Goal: Find specific page/section: Find specific page/section

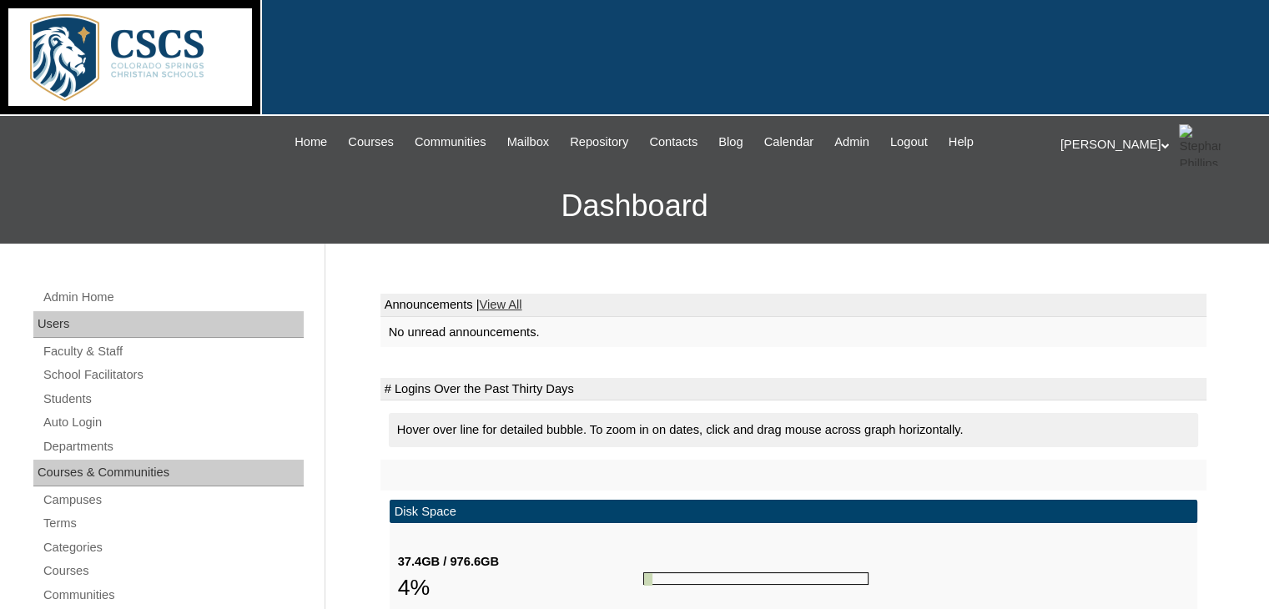
scroll to position [417, 0]
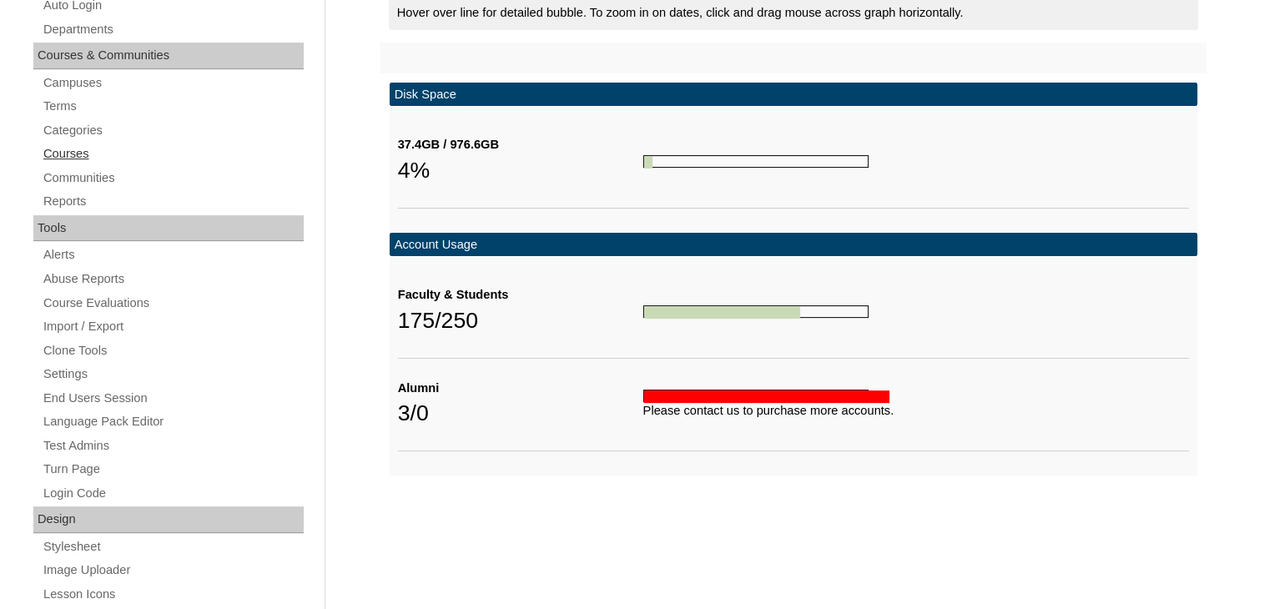
click at [61, 152] on link "Courses" at bounding box center [173, 153] width 262 height 21
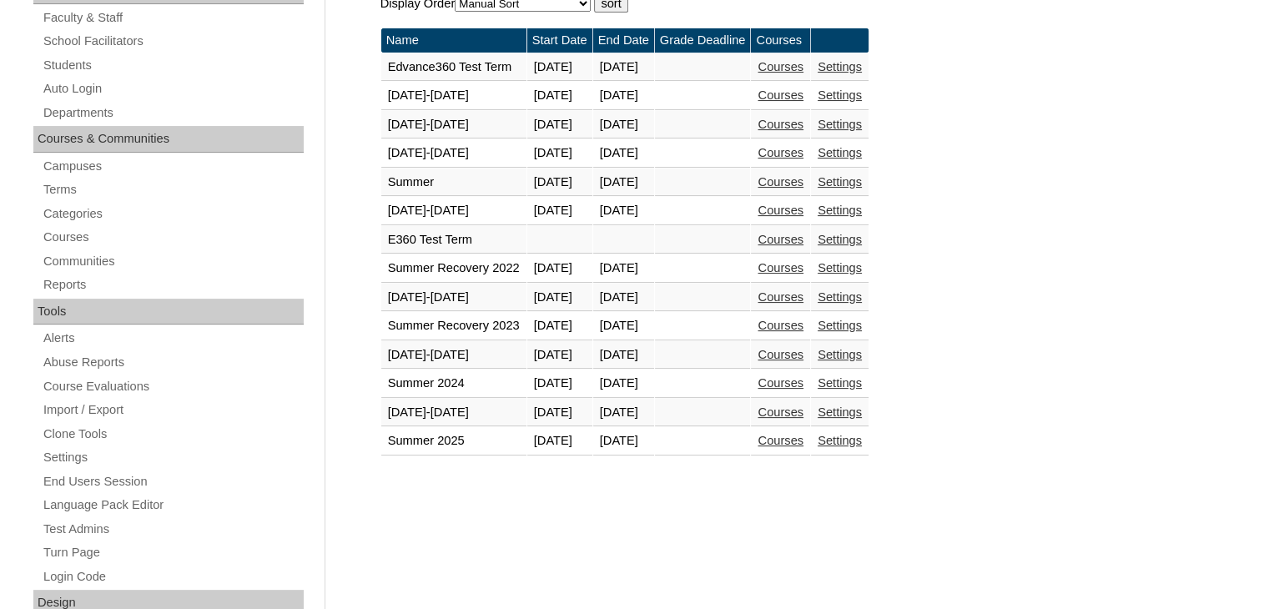
scroll to position [500, 0]
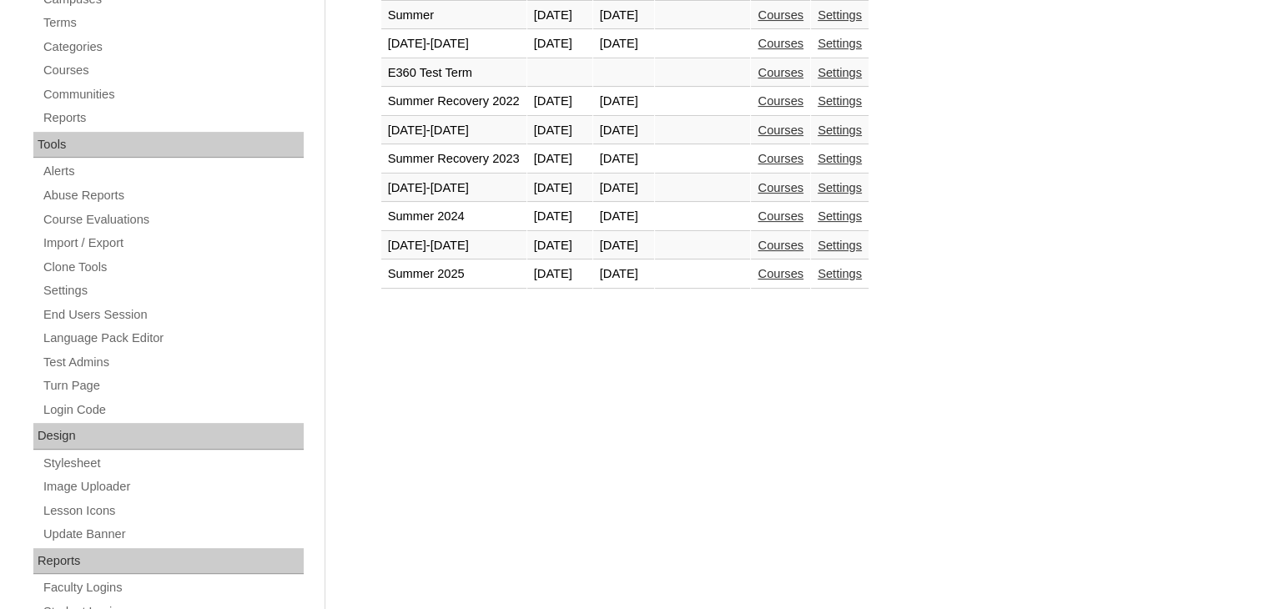
click at [803, 242] on link "Courses" at bounding box center [780, 245] width 46 height 13
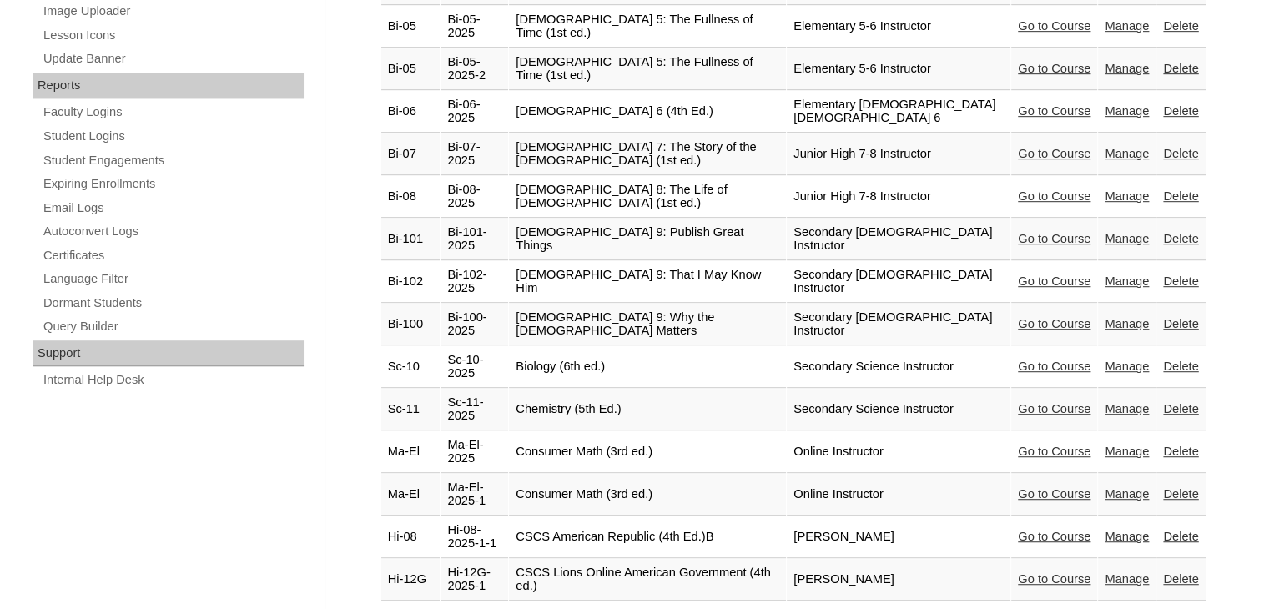
scroll to position [1084, 0]
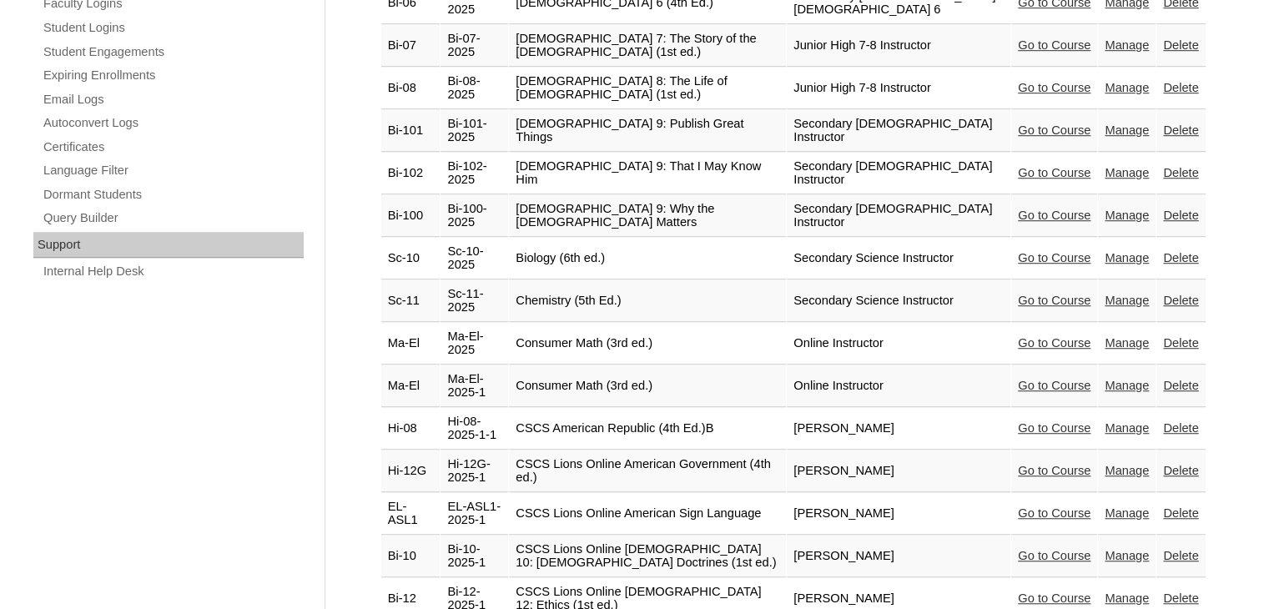
click at [1045, 421] on link "Go to Course" at bounding box center [1054, 427] width 73 height 13
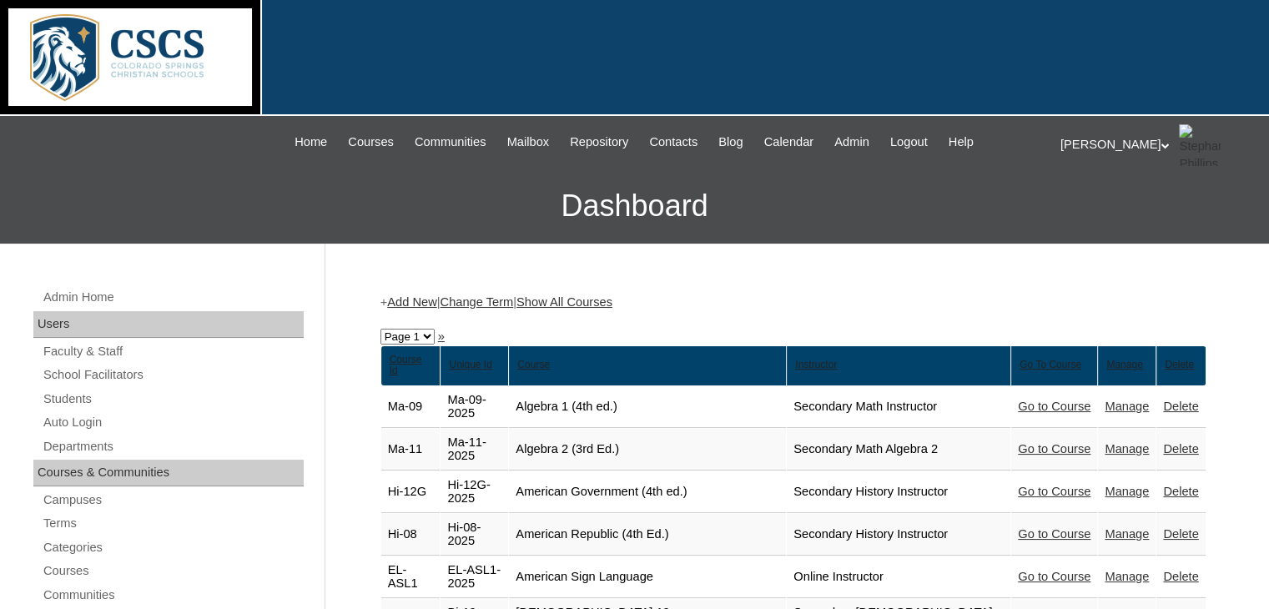
click at [601, 303] on link "Show All Courses" at bounding box center [564, 301] width 96 height 13
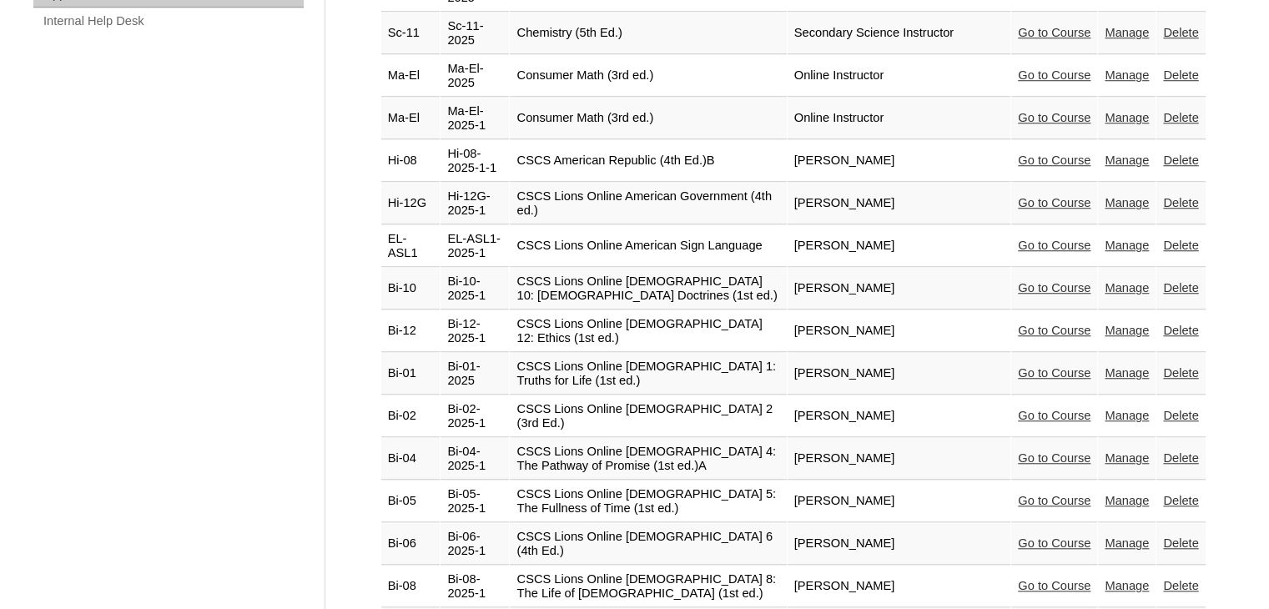
scroll to position [1251, 0]
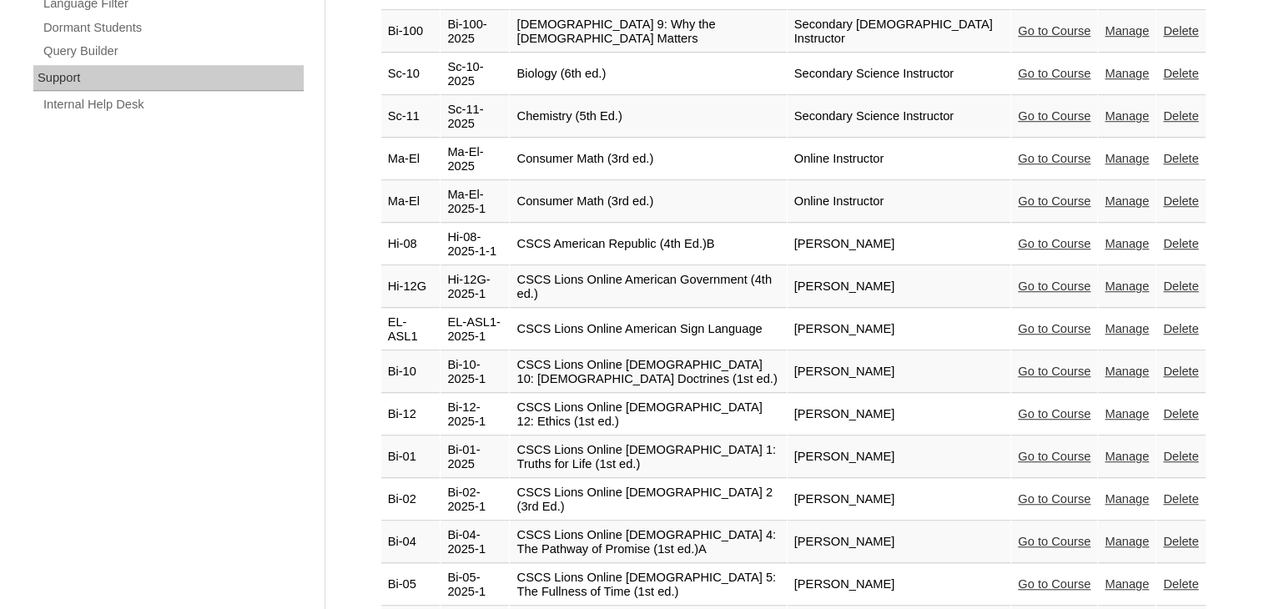
click at [1026, 279] on link "Go to Course" at bounding box center [1054, 285] width 73 height 13
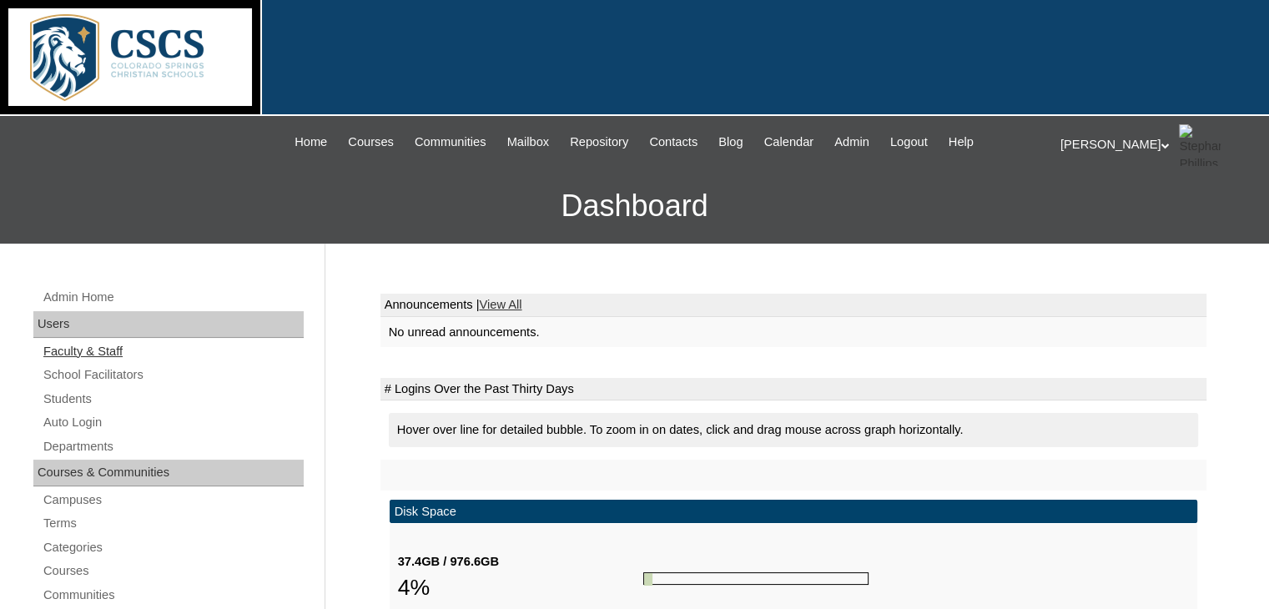
click at [96, 350] on link "Faculty & Staff" at bounding box center [173, 351] width 262 height 21
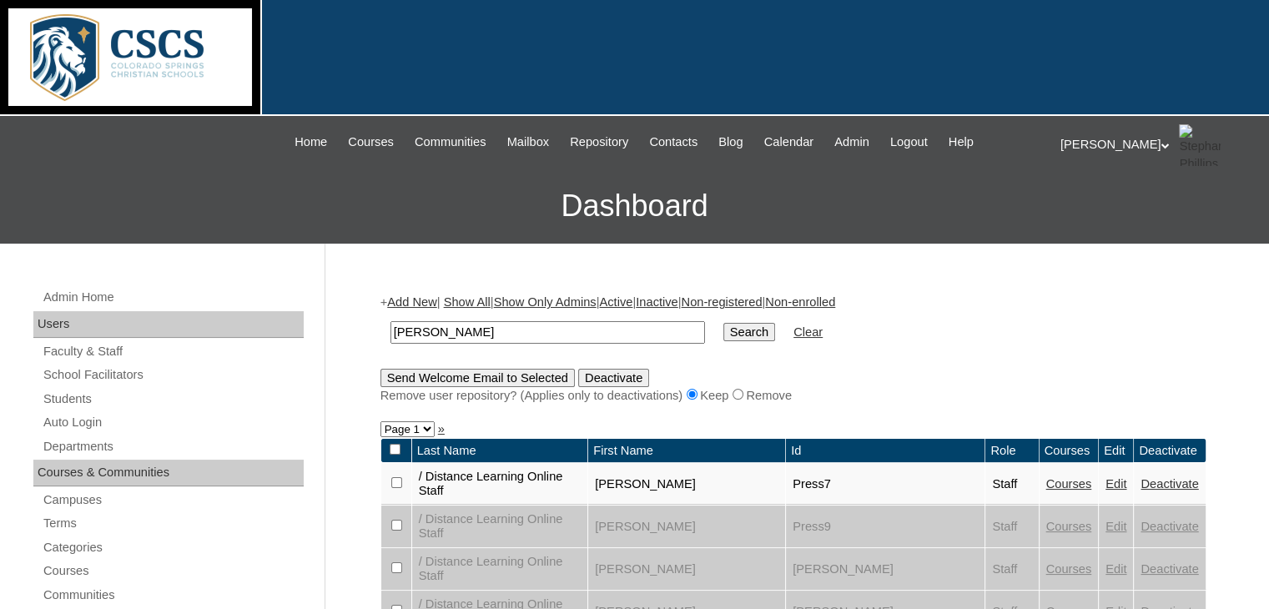
type input "boland"
click at [723, 323] on input "Search" at bounding box center [749, 332] width 52 height 18
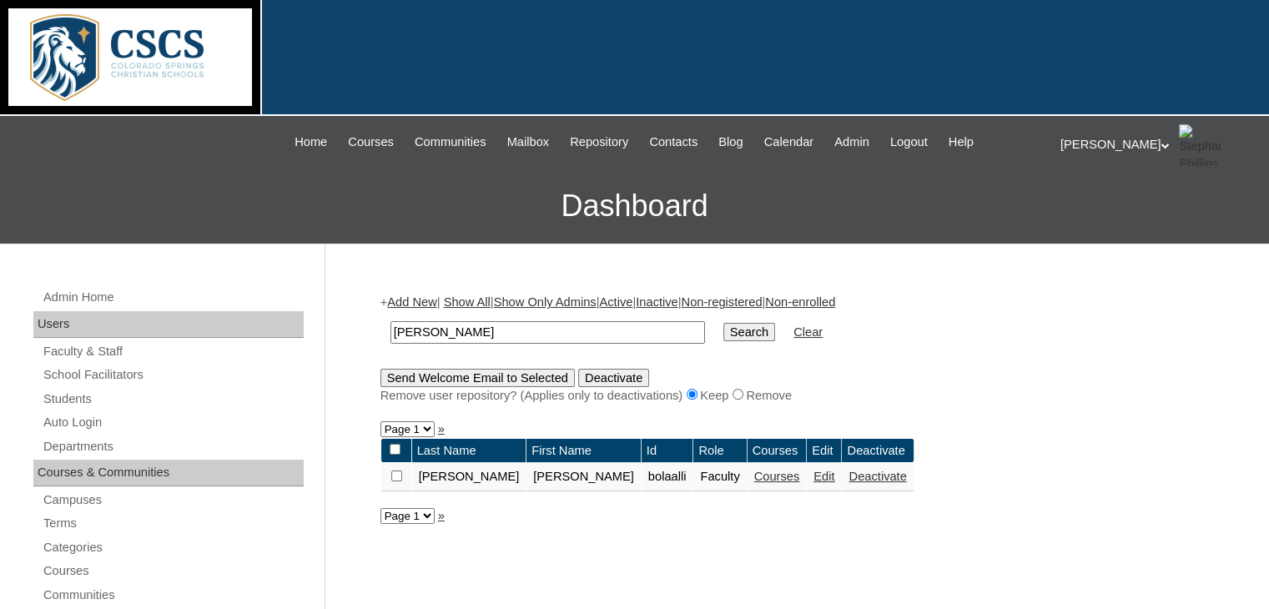
click at [754, 478] on link "Courses" at bounding box center [777, 476] width 46 height 13
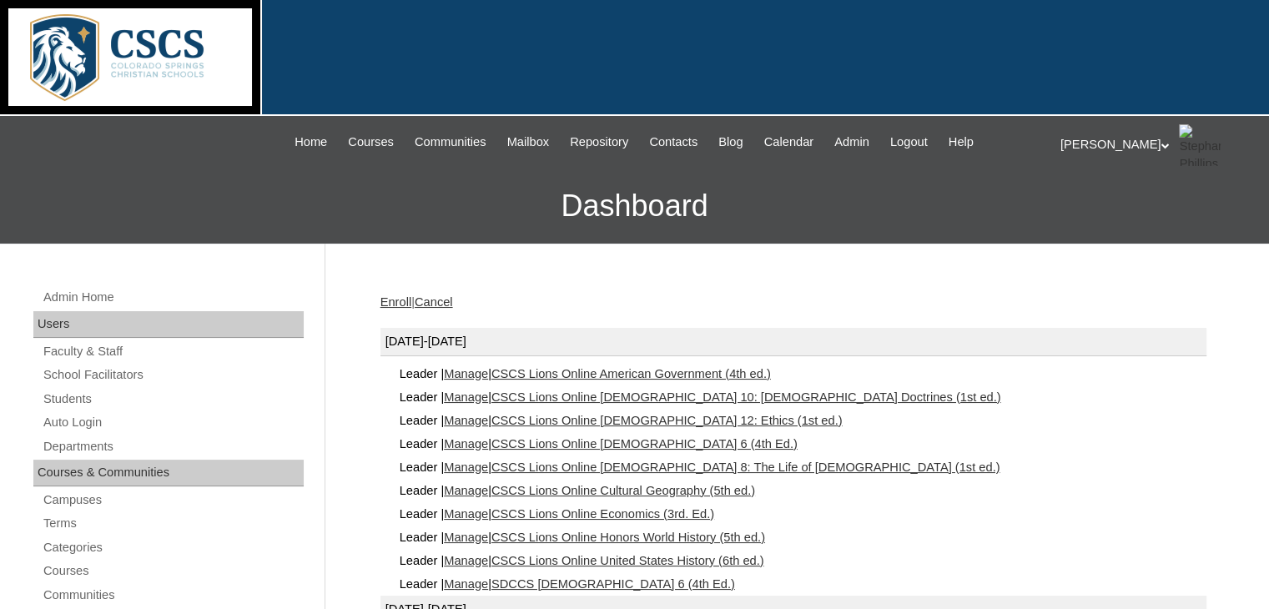
click at [644, 369] on link "CSCS Lions Online American Government (4th ed.)" at bounding box center [630, 373] width 279 height 13
click at [566, 393] on link "CSCS Lions Online [DEMOGRAPHIC_DATA] 10: [DEMOGRAPHIC_DATA] Doctrines (1st ed.)" at bounding box center [746, 396] width 510 height 13
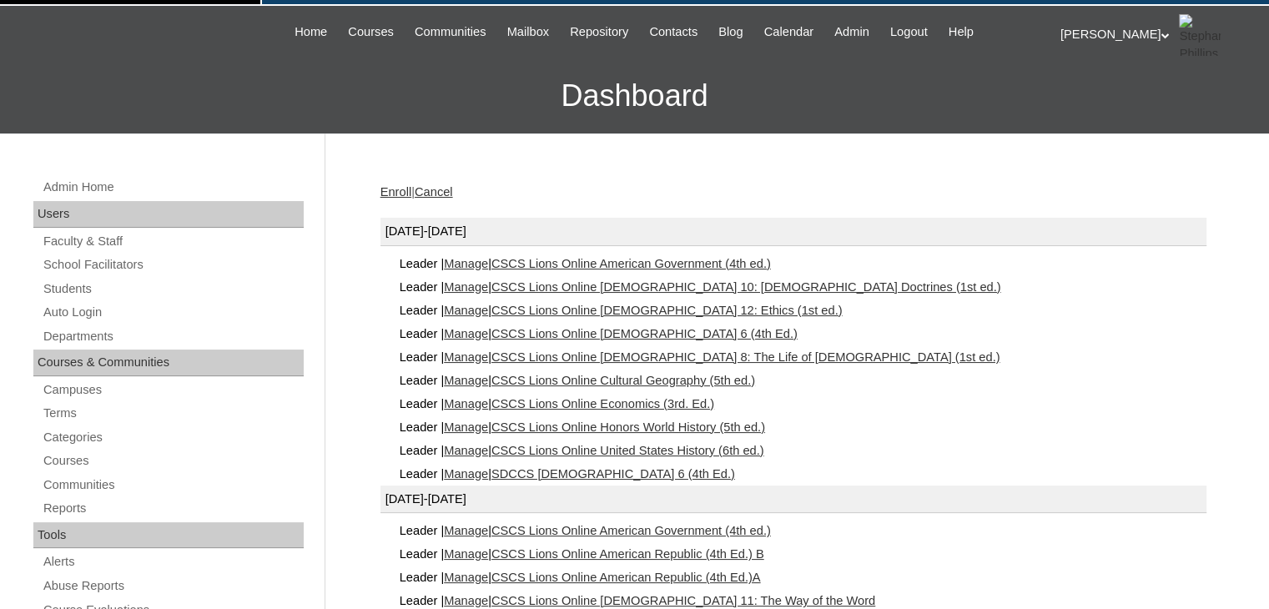
scroll to position [112, 0]
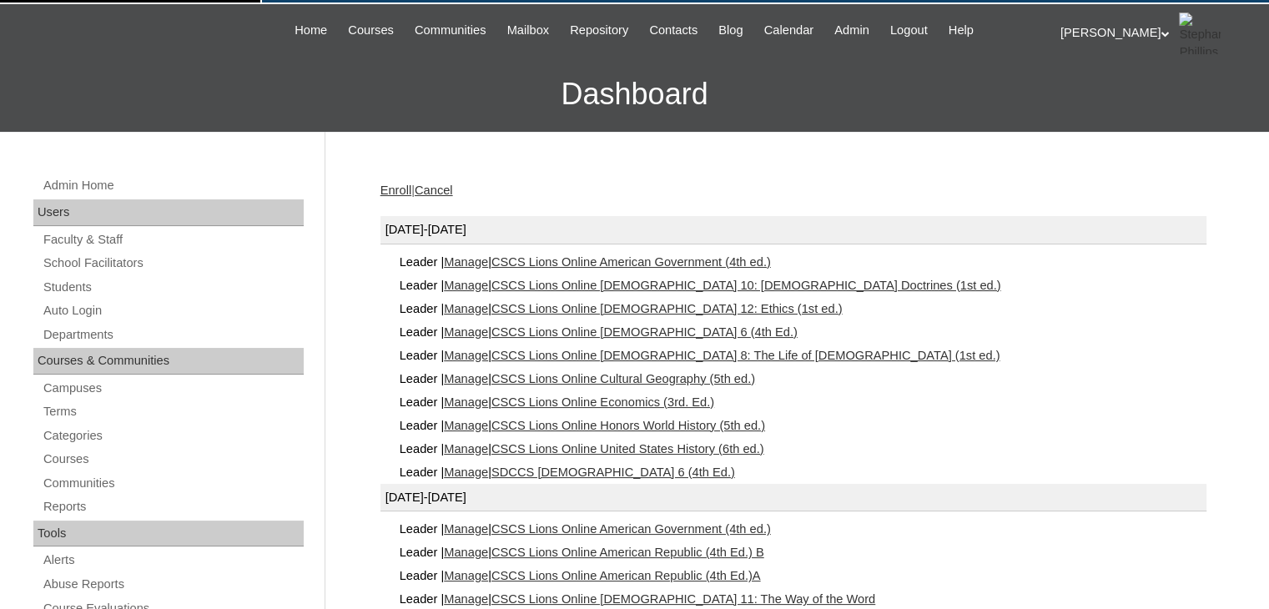
click at [598, 304] on link "CSCS Lions Online [DEMOGRAPHIC_DATA] 12: Ethics (1st ed.)" at bounding box center [666, 308] width 351 height 13
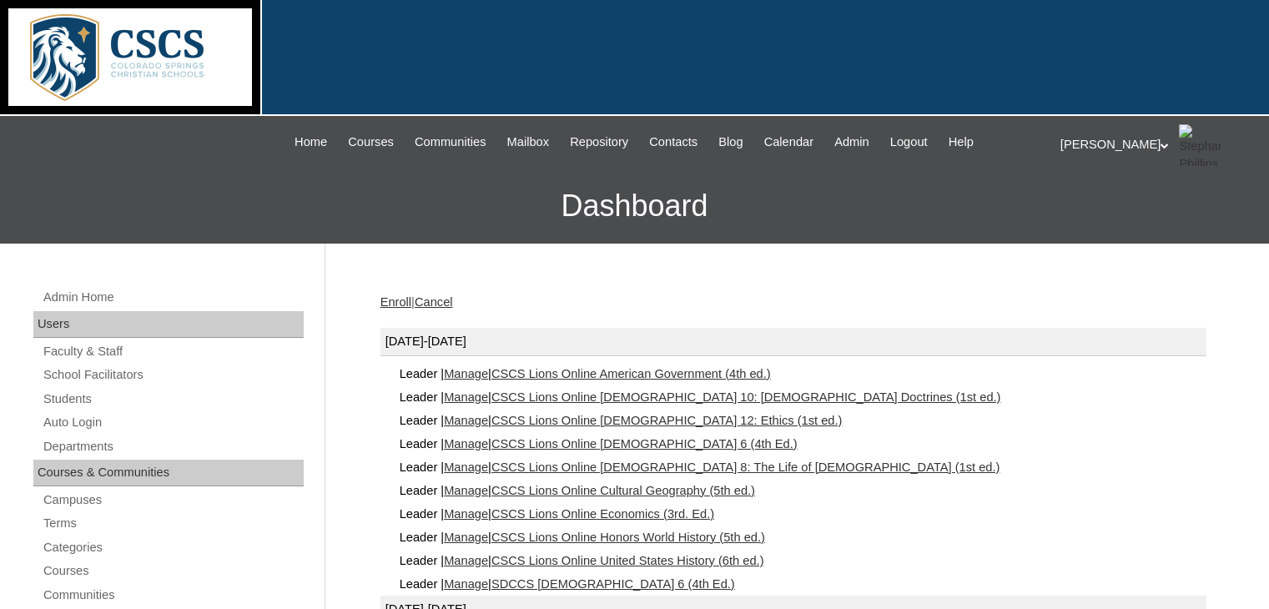
scroll to position [112, 0]
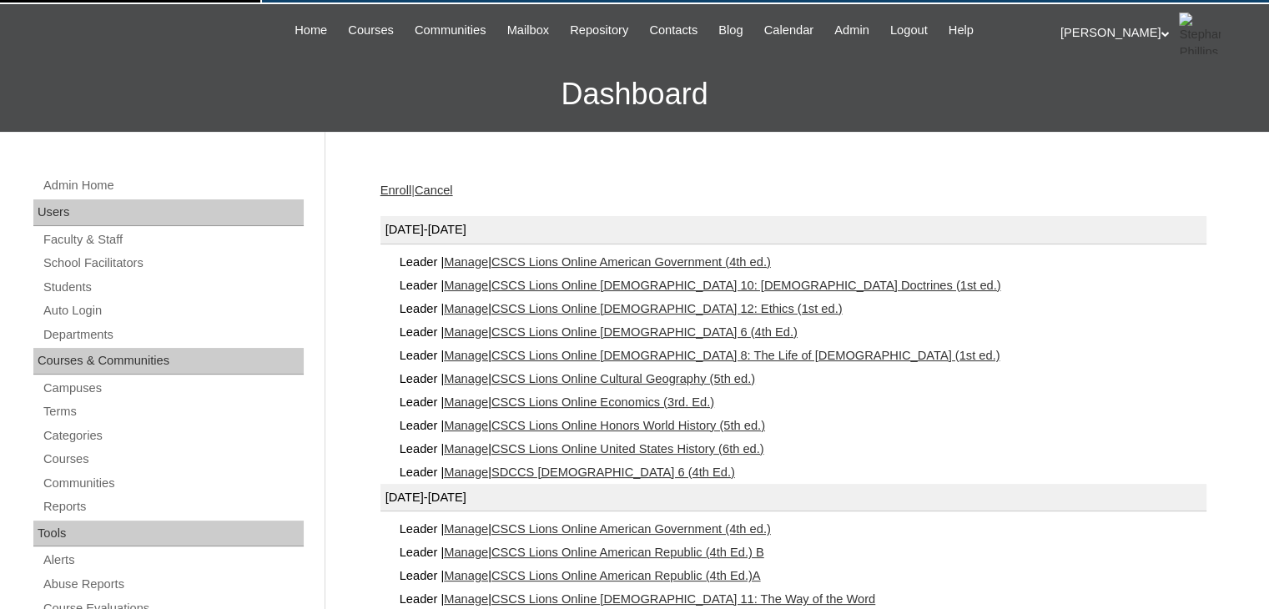
click at [648, 329] on link "CSCS Lions Online [DEMOGRAPHIC_DATA] 6 (4th Ed.)" at bounding box center [644, 331] width 306 height 13
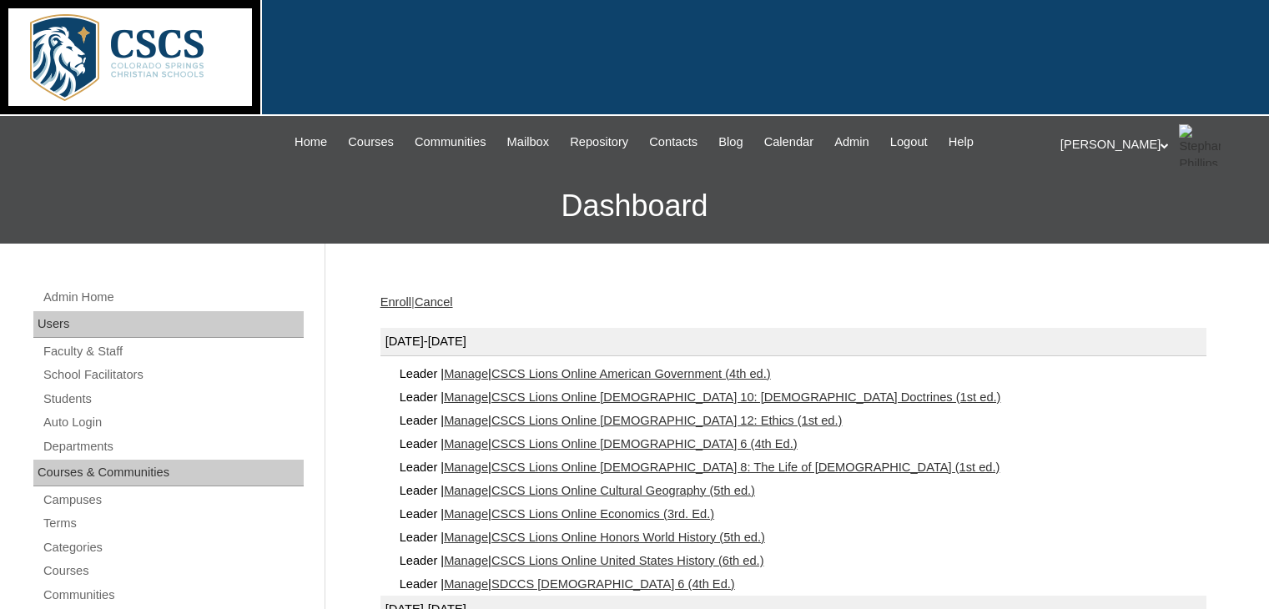
scroll to position [112, 0]
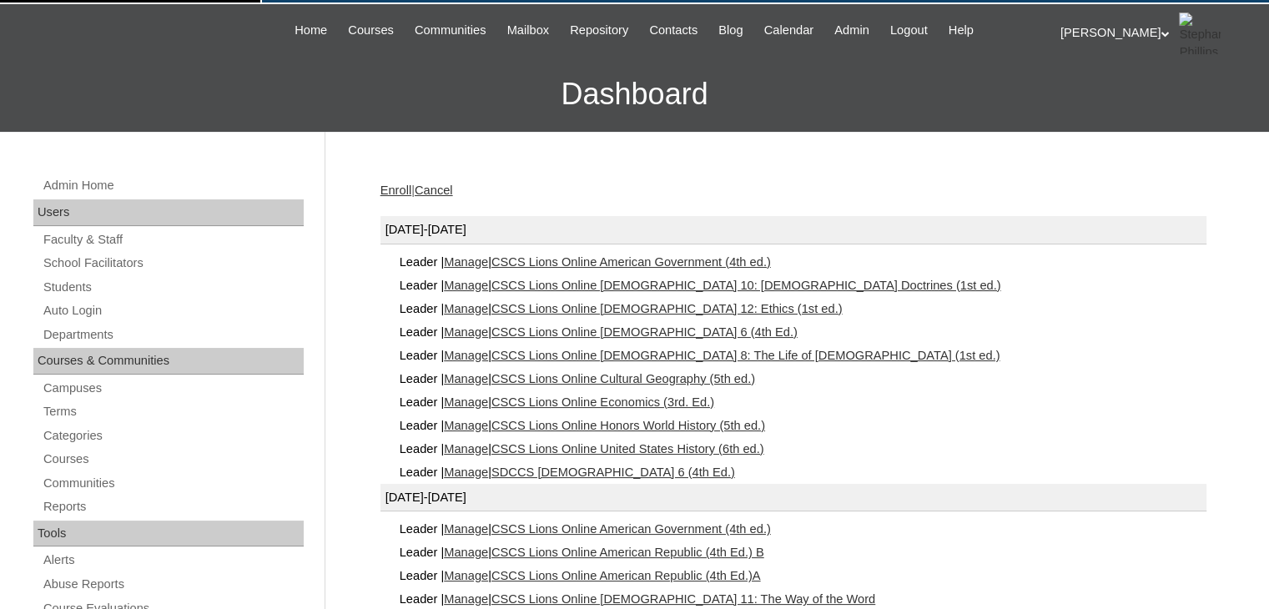
click at [537, 352] on link "CSCS Lions Online [DEMOGRAPHIC_DATA] 8: The Life of [DEMOGRAPHIC_DATA] (1st ed.)" at bounding box center [745, 355] width 509 height 13
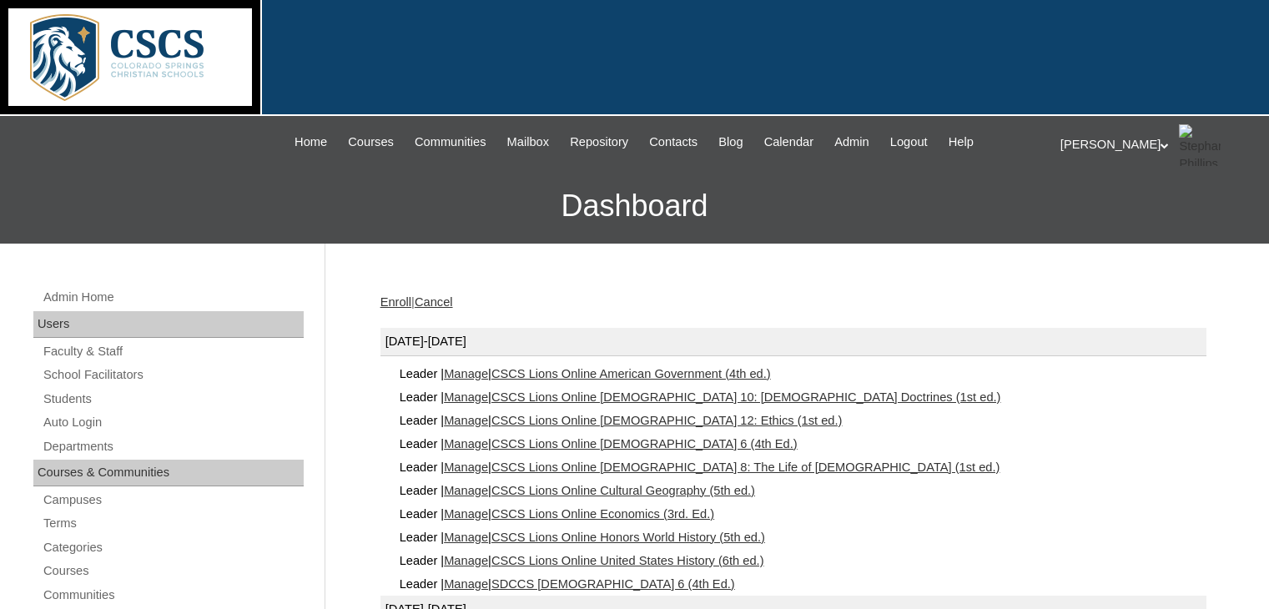
scroll to position [112, 0]
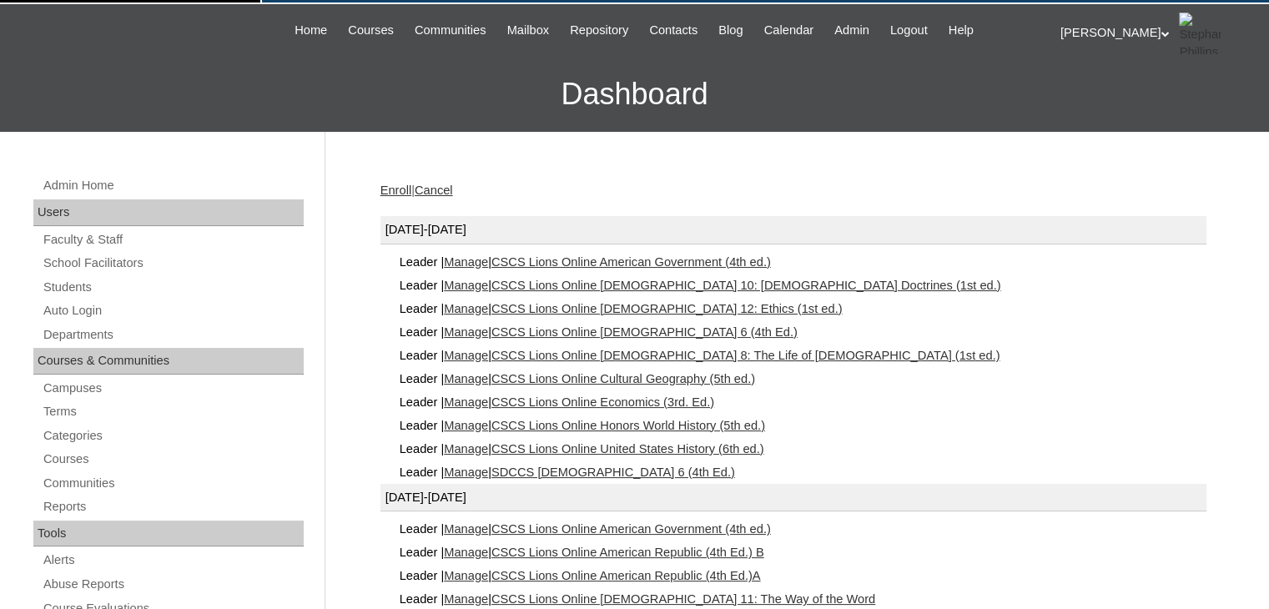
click at [651, 380] on link "CSCS Lions Online Cultural Geography (5th ed.)" at bounding box center [623, 378] width 264 height 13
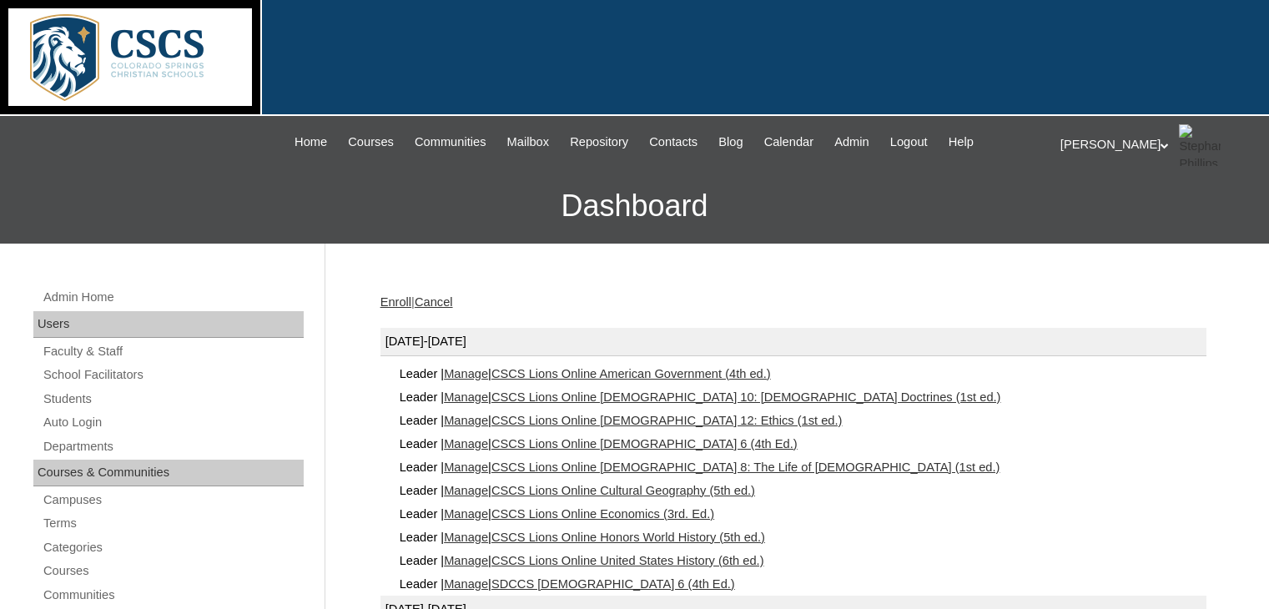
scroll to position [112, 0]
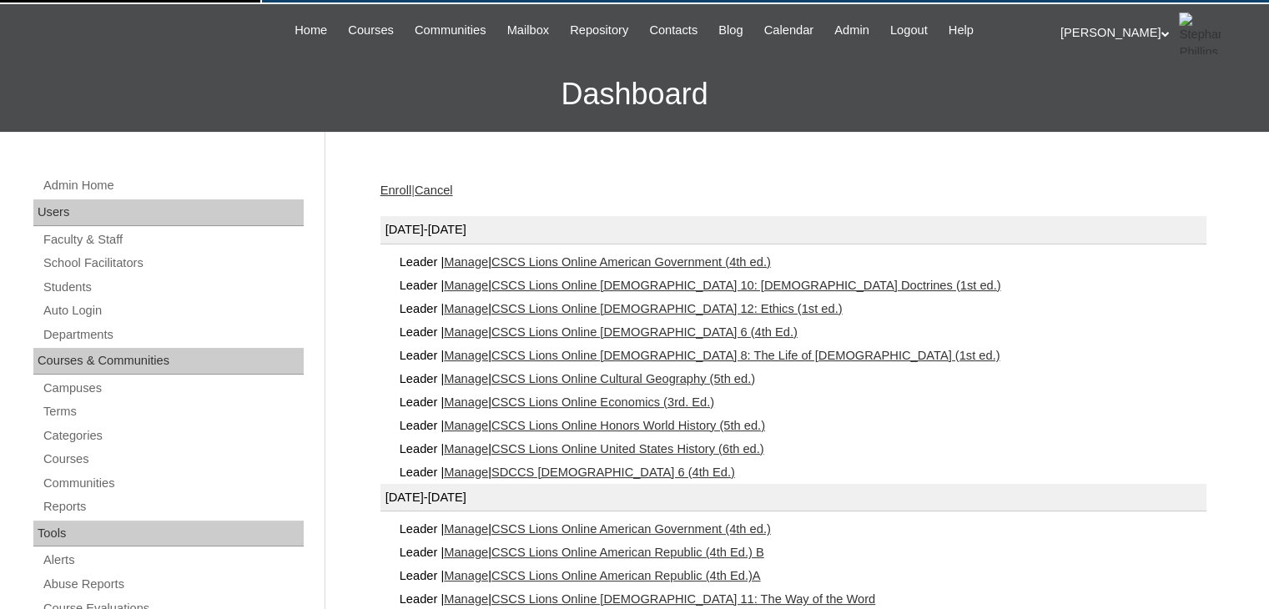
click at [675, 396] on link "CSCS Lions Online Economics (3rd. Ed.)" at bounding box center [602, 401] width 223 height 13
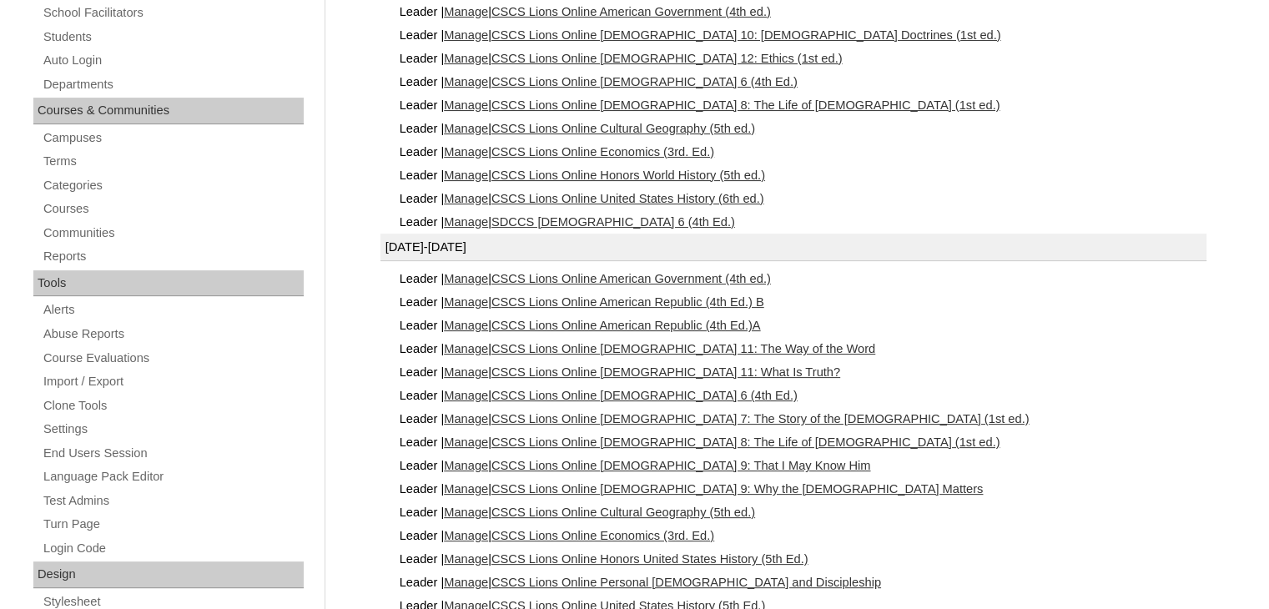
click at [686, 172] on link "CSCS Lions Online Honors World History (5th ed.)" at bounding box center [628, 174] width 274 height 13
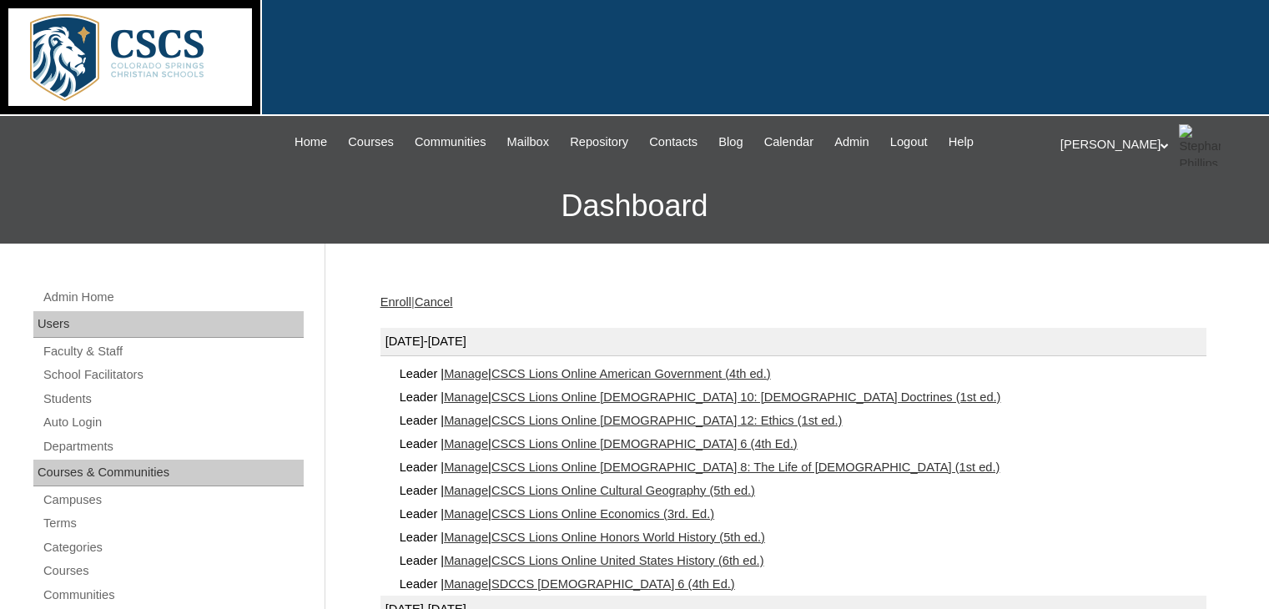
scroll to position [362, 0]
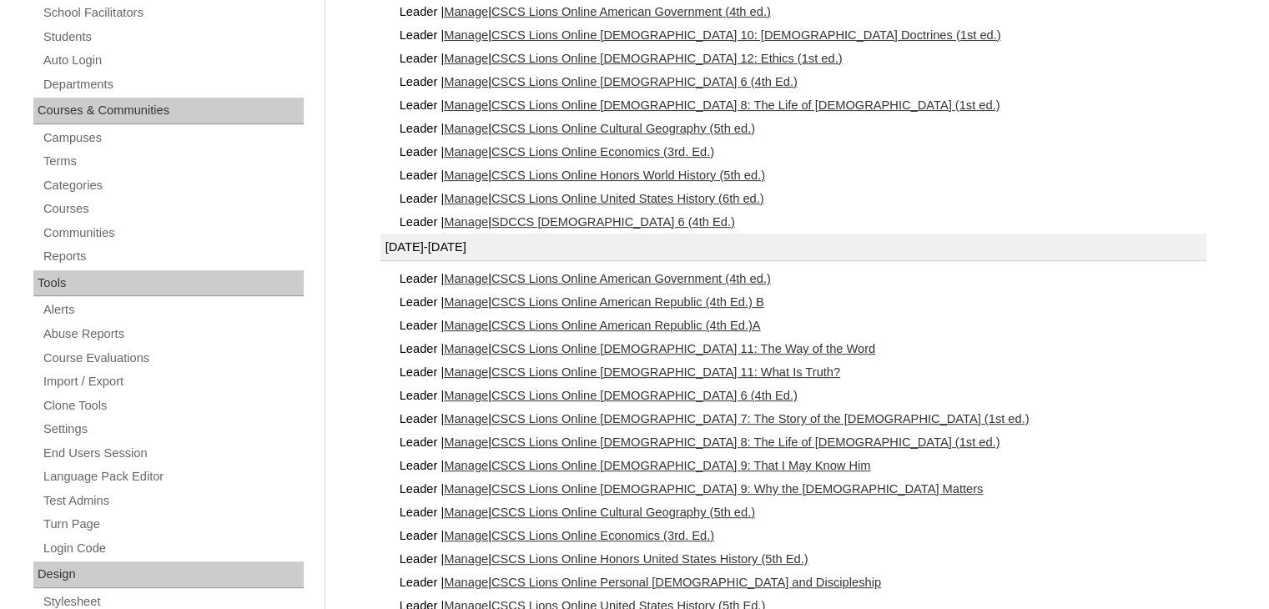
click at [671, 199] on link "CSCS Lions Online United States History (6th ed.)" at bounding box center [627, 198] width 273 height 13
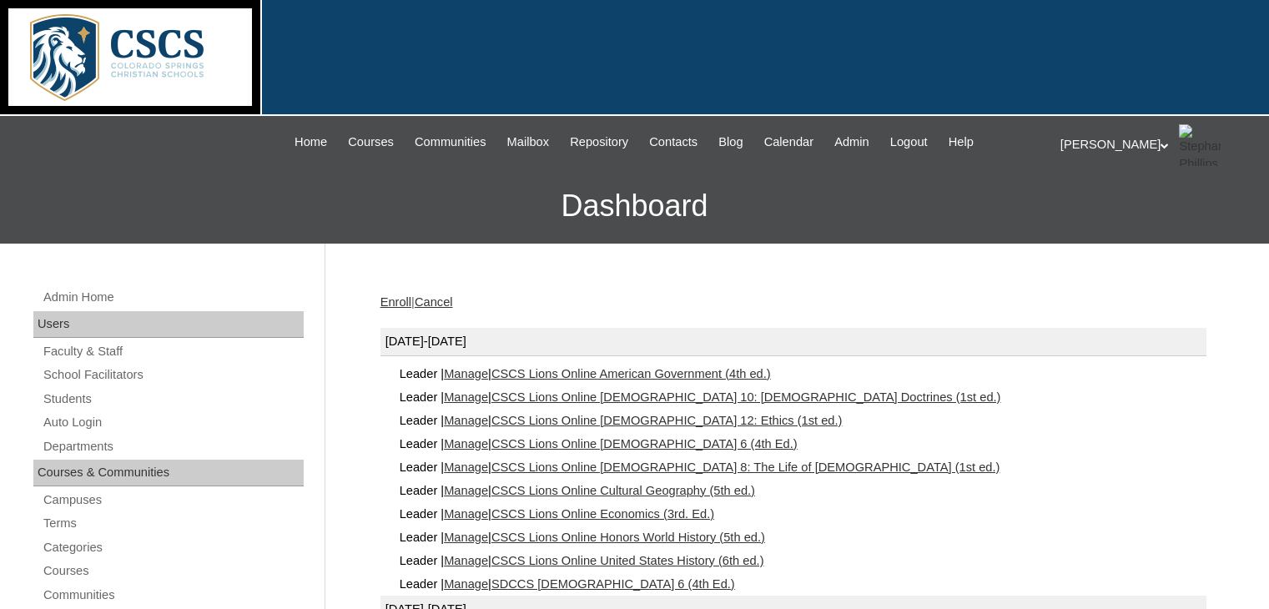
scroll to position [362, 0]
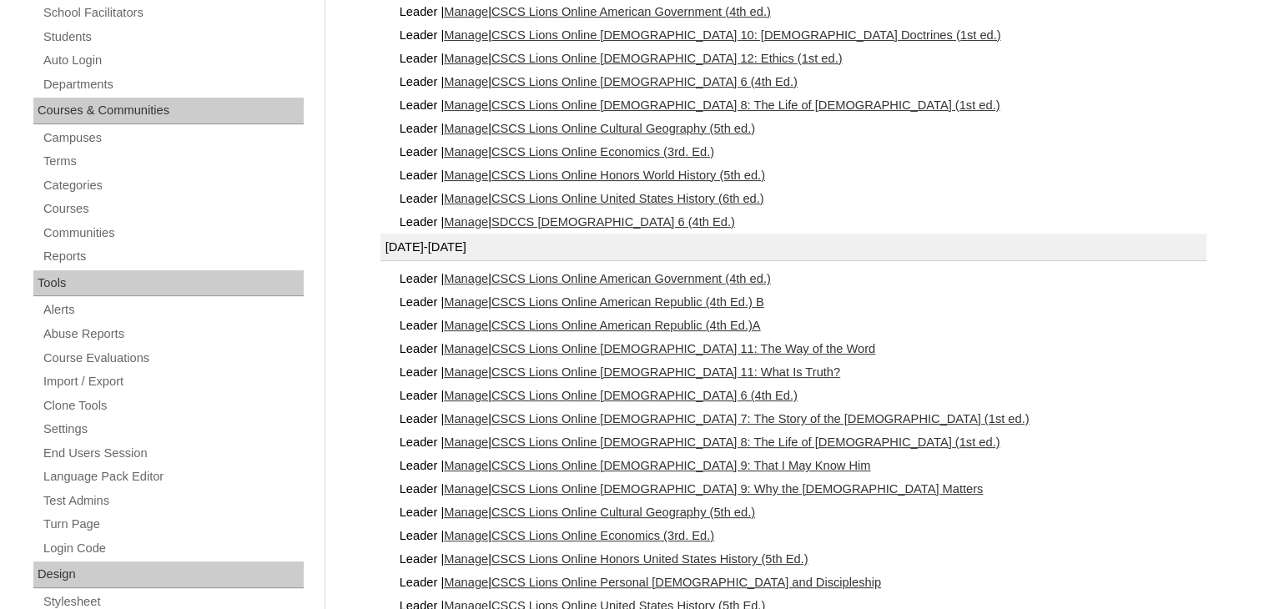
click at [541, 221] on link "SDCCS [DEMOGRAPHIC_DATA] 6 (4th Ed.)" at bounding box center [613, 221] width 244 height 13
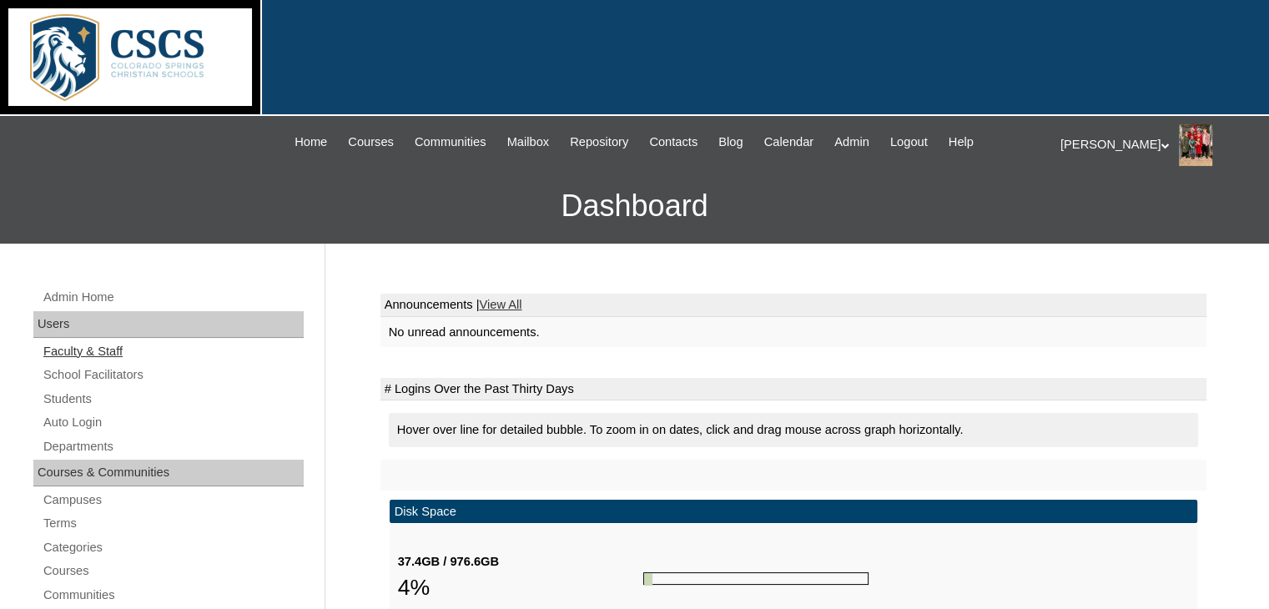
click at [113, 348] on link "Faculty & Staff" at bounding box center [173, 351] width 262 height 21
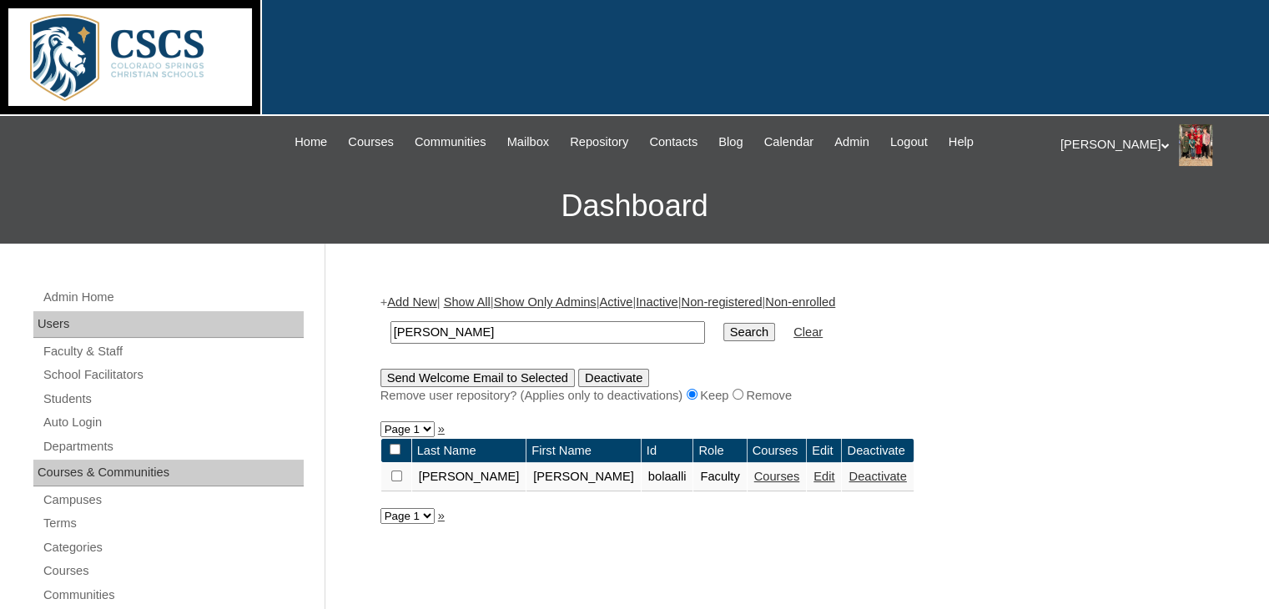
click at [754, 480] on link "Courses" at bounding box center [777, 476] width 46 height 13
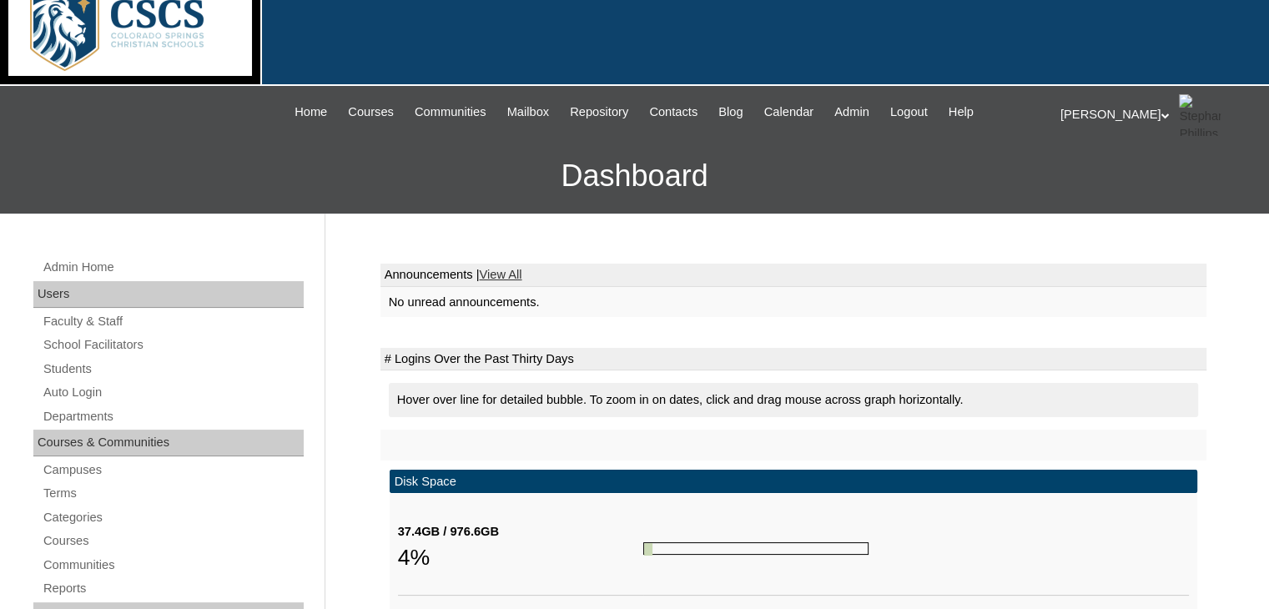
scroll to position [147, 0]
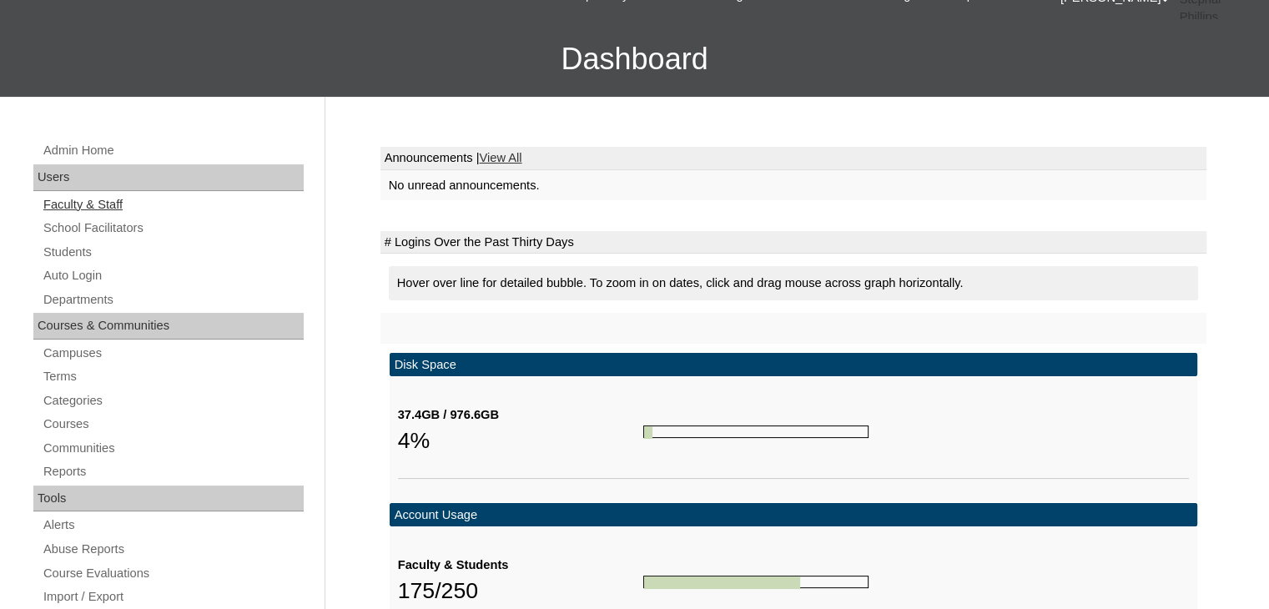
click at [87, 202] on link "Faculty & Staff" at bounding box center [173, 204] width 262 height 21
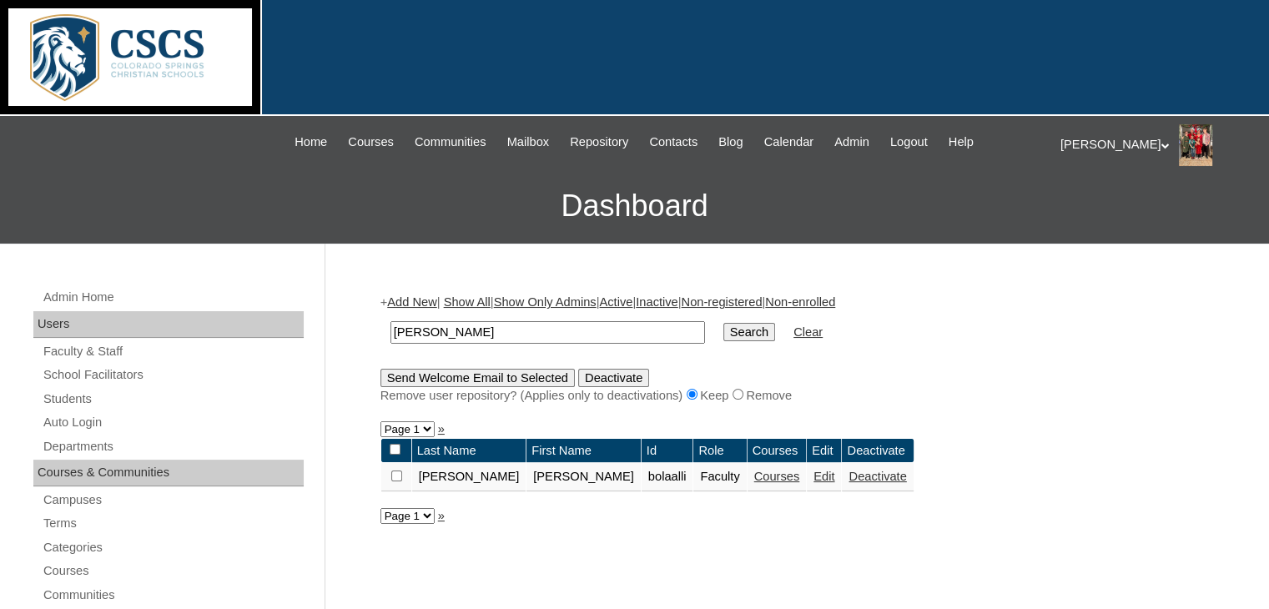
drag, startPoint x: 507, startPoint y: 336, endPoint x: 328, endPoint y: 324, distance: 179.7
type input "gina"
click at [723, 332] on input "Search" at bounding box center [749, 332] width 52 height 18
click at [757, 476] on link "Courses" at bounding box center [780, 476] width 46 height 13
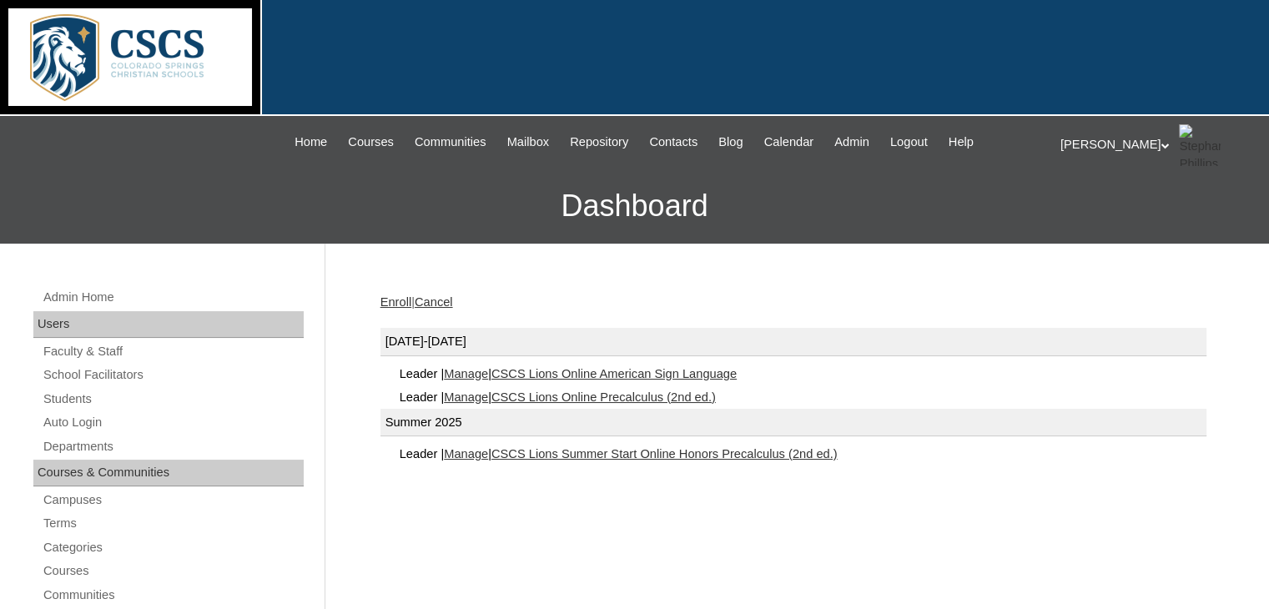
click at [588, 370] on link "CSCS Lions Online American Sign Language" at bounding box center [613, 373] width 245 height 13
